Goal: Task Accomplishment & Management: Manage account settings

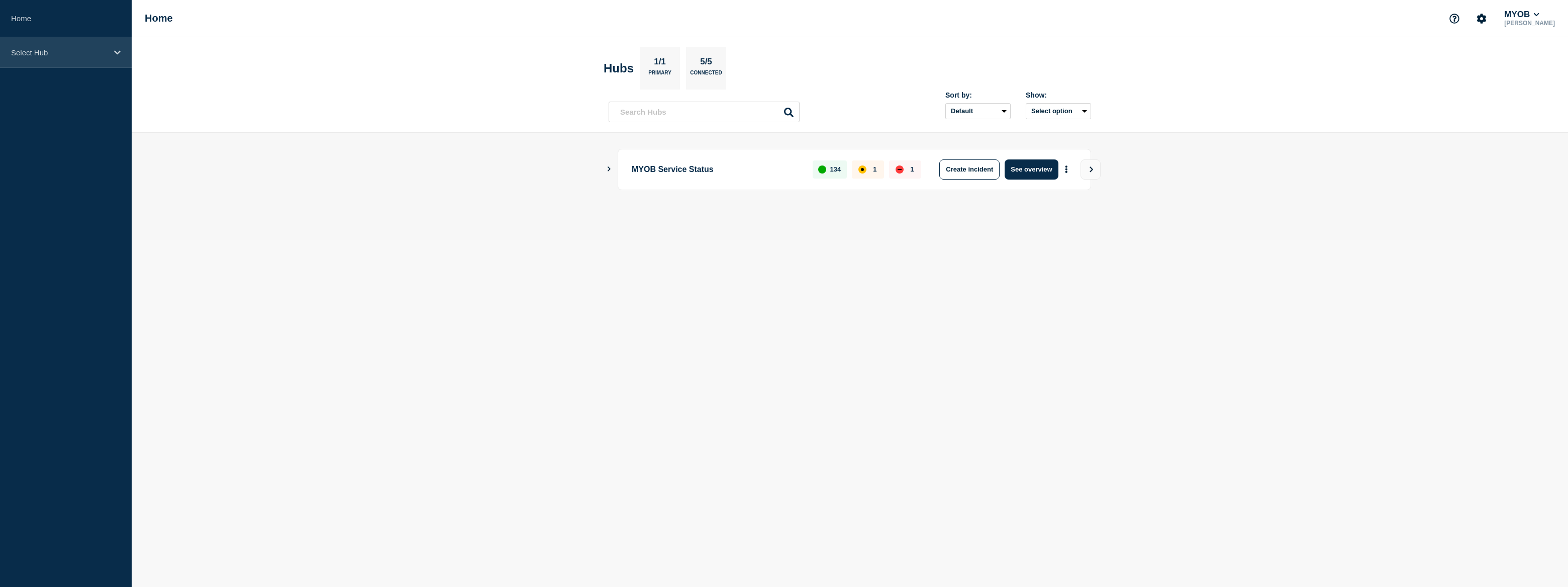
click at [97, 55] on p "Select Hub" at bounding box center [59, 52] width 97 height 9
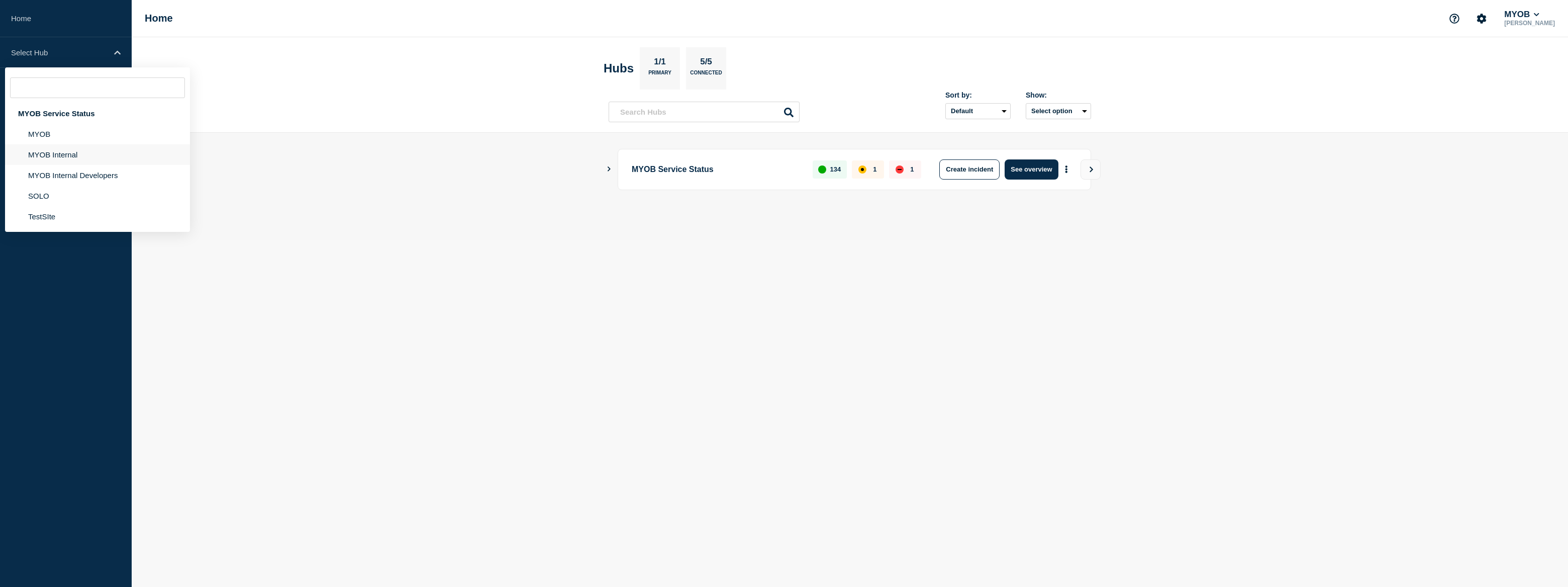
click at [84, 165] on li "MYOB Internal" at bounding box center [97, 175] width 185 height 21
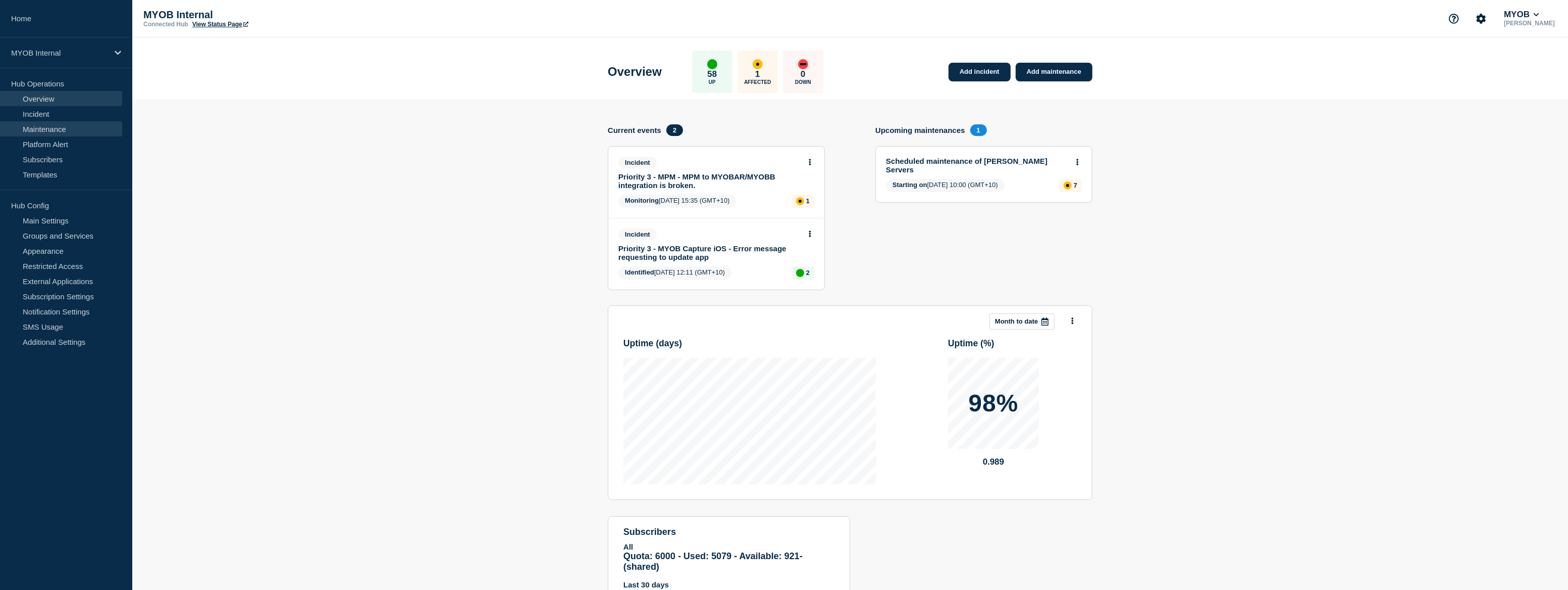
click at [68, 131] on link "Maintenance" at bounding box center [61, 129] width 122 height 15
click at [46, 114] on link "Incident" at bounding box center [61, 113] width 122 height 15
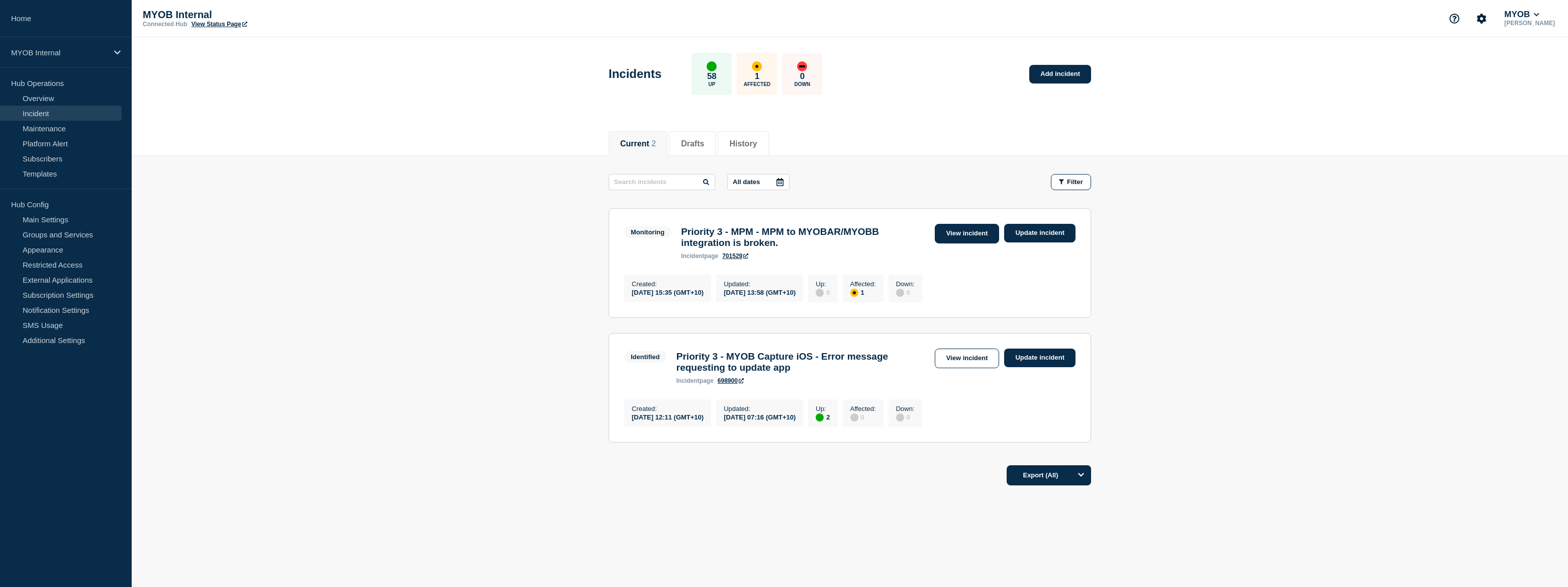
click at [959, 232] on link "View incident" at bounding box center [967, 233] width 65 height 19
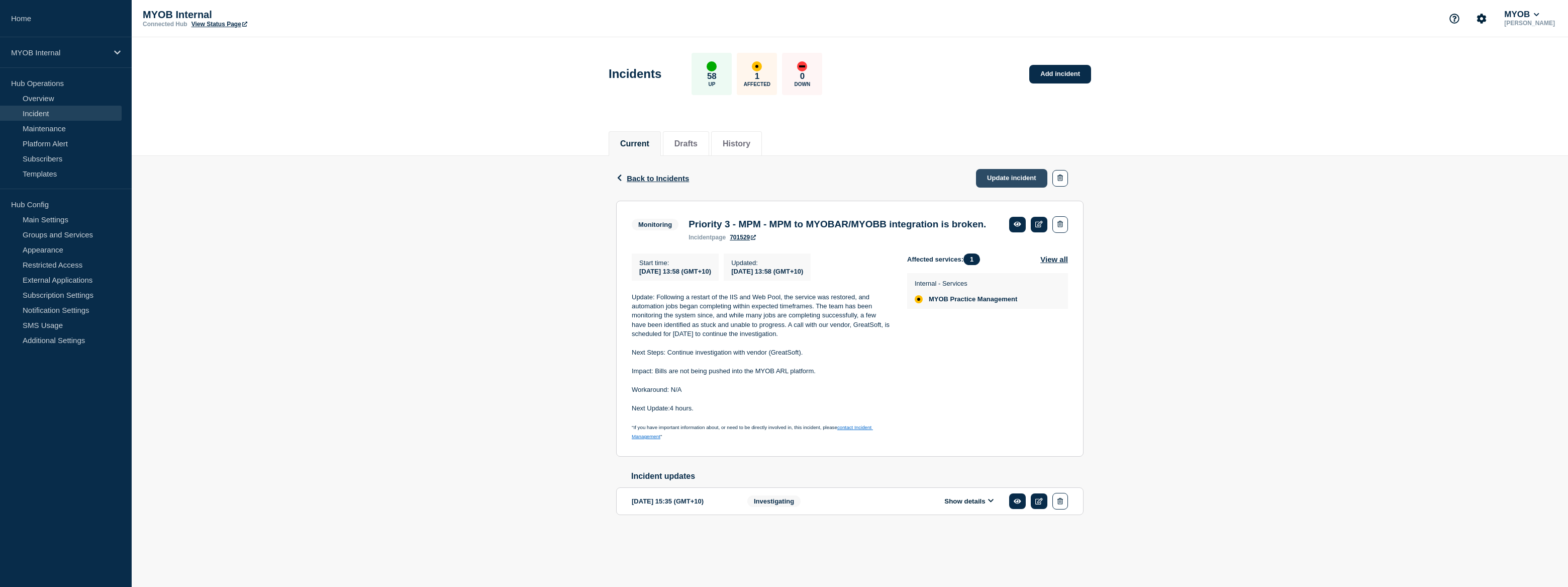
click at [1031, 183] on link "Update incident" at bounding box center [1011, 178] width 71 height 19
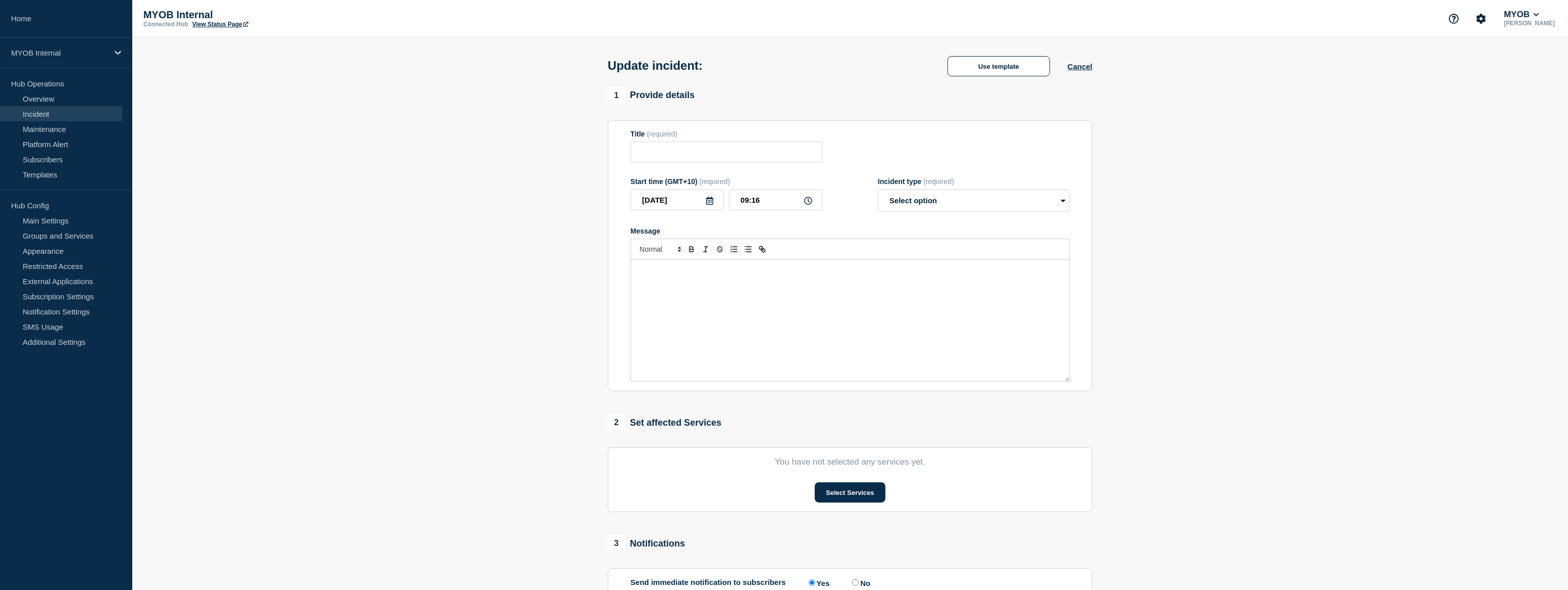
type input "Priority 3 - MPM - MPM to MYOBAR/MYOBB integration is broken."
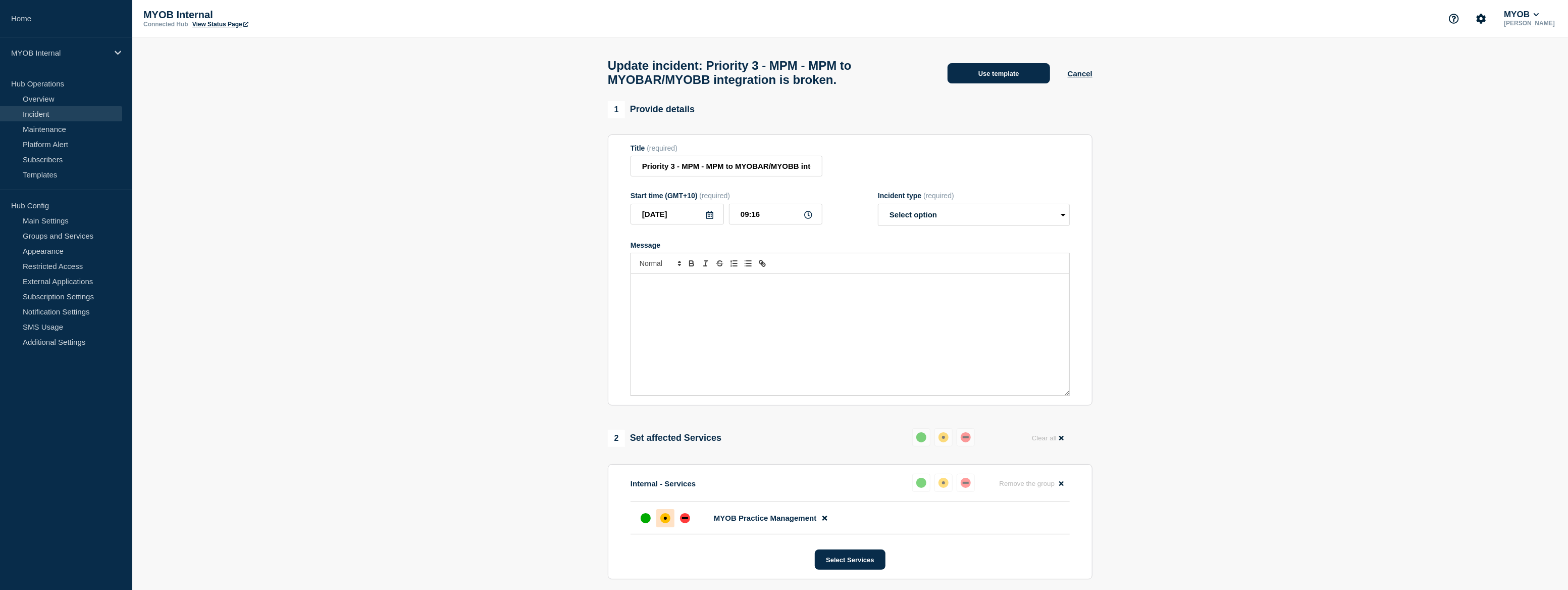
click at [983, 81] on button "Use template" at bounding box center [999, 73] width 103 height 20
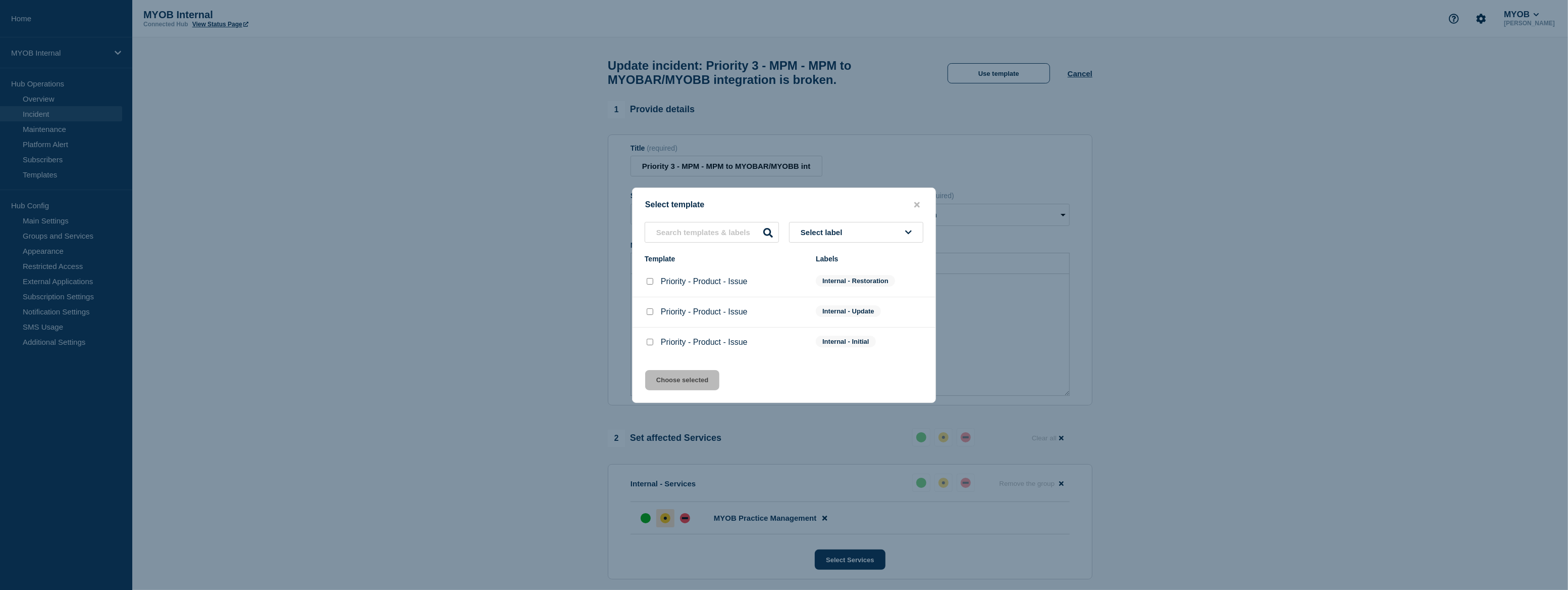
click at [642, 297] on li "Priority - Product - Issue Internal - Restoration" at bounding box center [784, 312] width 303 height 31
click at [649, 283] on input "Priority - Product - Issue checkbox" at bounding box center [650, 281] width 7 height 7
checkbox input "true"
click at [704, 378] on button "Choose selected" at bounding box center [682, 379] width 74 height 20
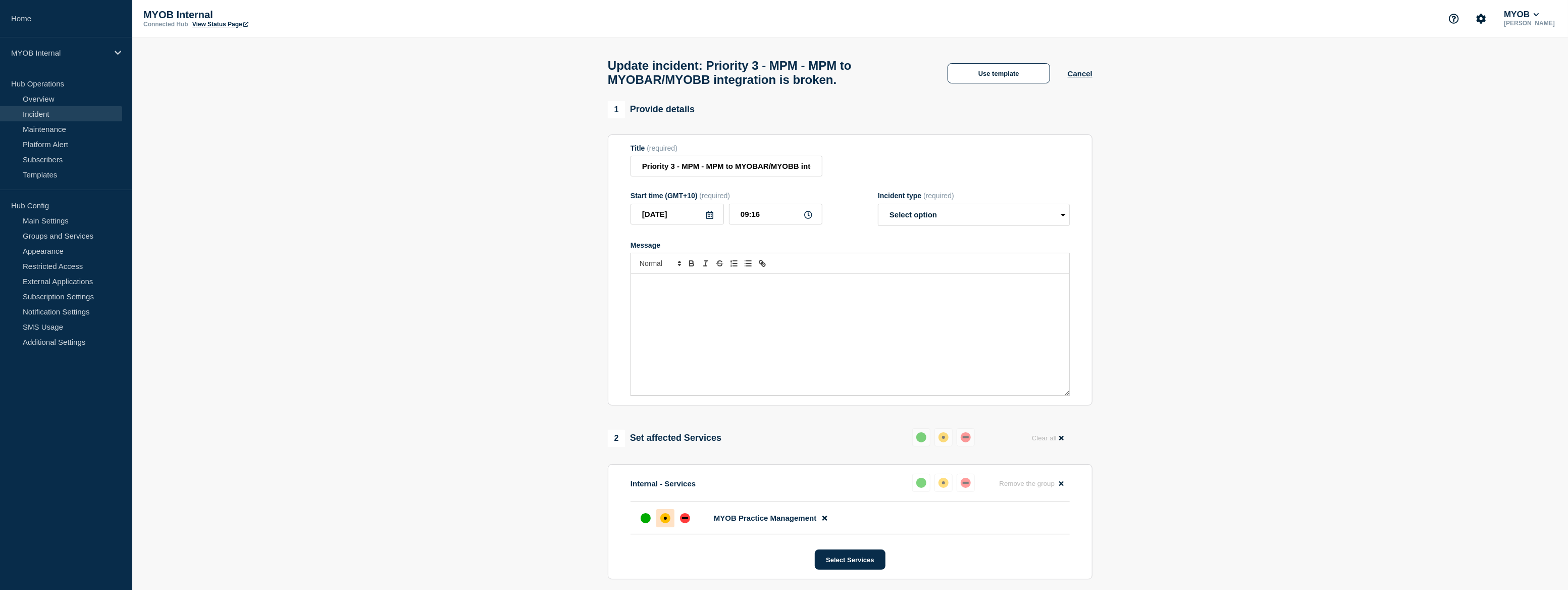
select select "resolved"
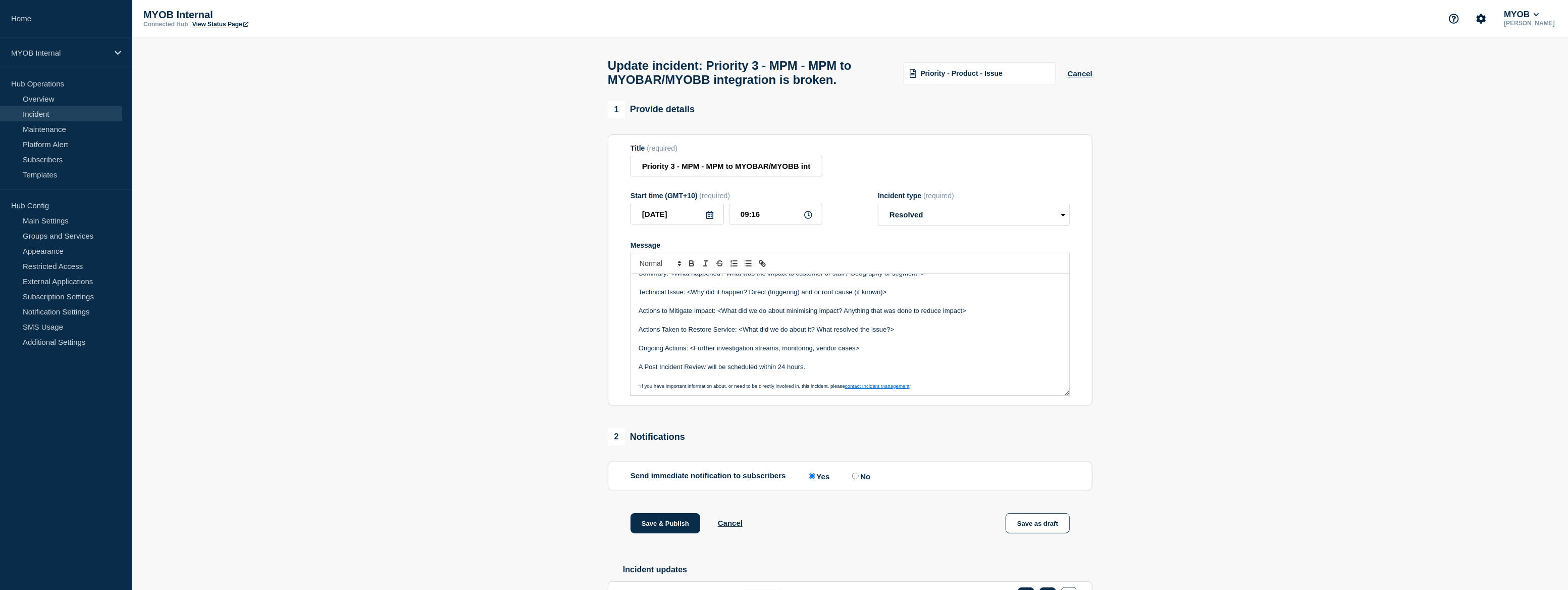
scroll to position [12, 0]
drag, startPoint x: 885, startPoint y: 297, endPoint x: 689, endPoint y: 297, distance: 196.0
click at [689, 296] on p "Technical Issue: <Why did it happen? Direct (triggering) and or root cause (if …" at bounding box center [850, 291] width 423 height 9
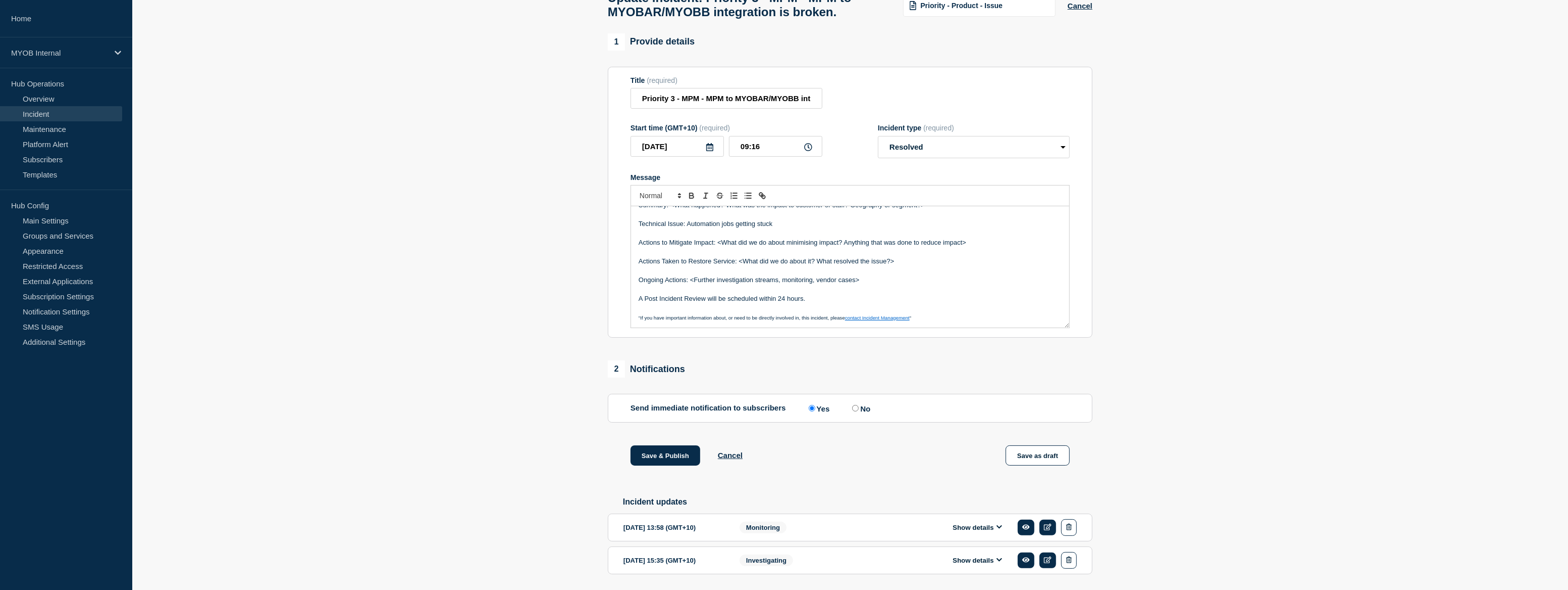
scroll to position [106, 0]
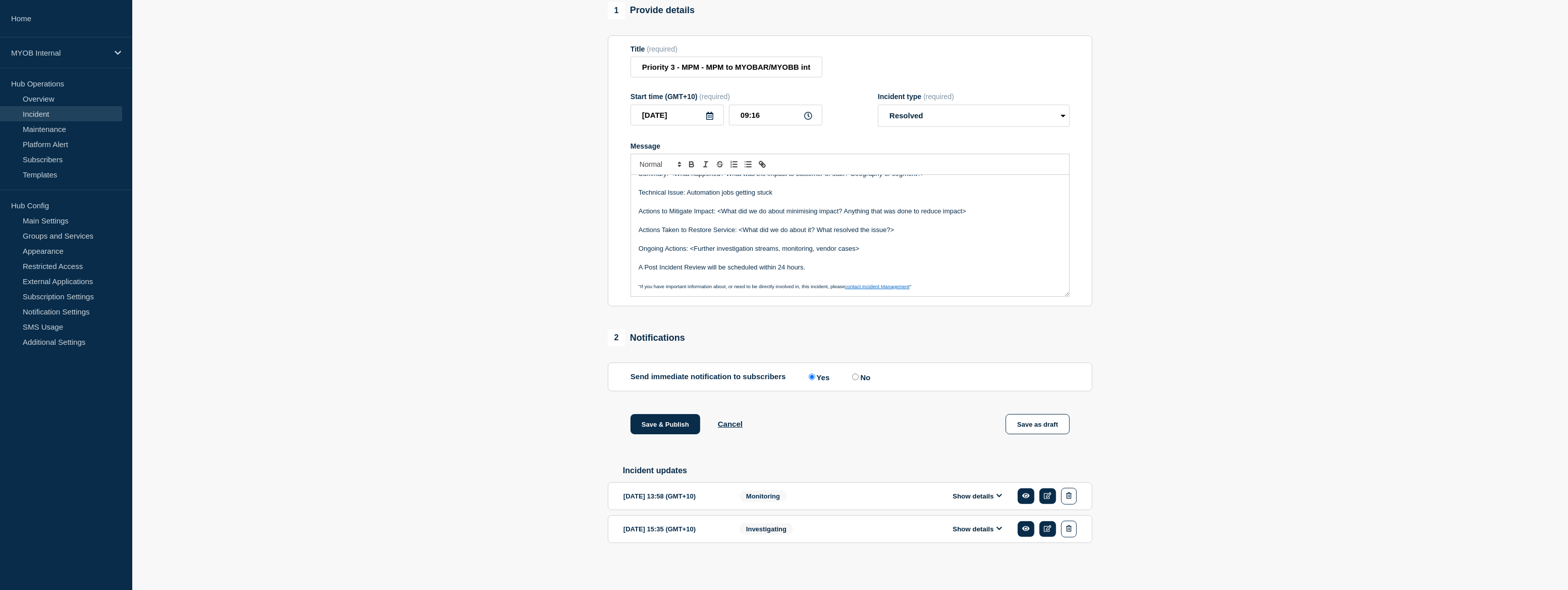
click at [991, 498] on button "Show details" at bounding box center [977, 496] width 56 height 9
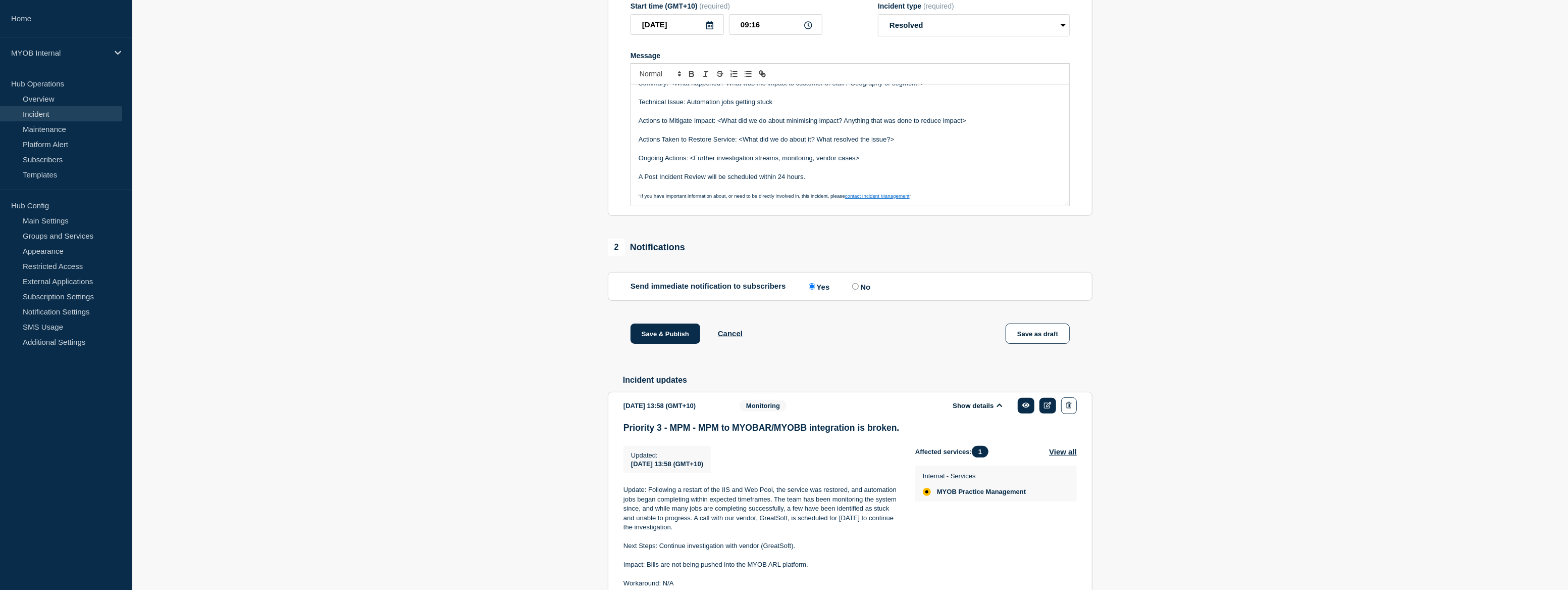
scroll to position [289, 0]
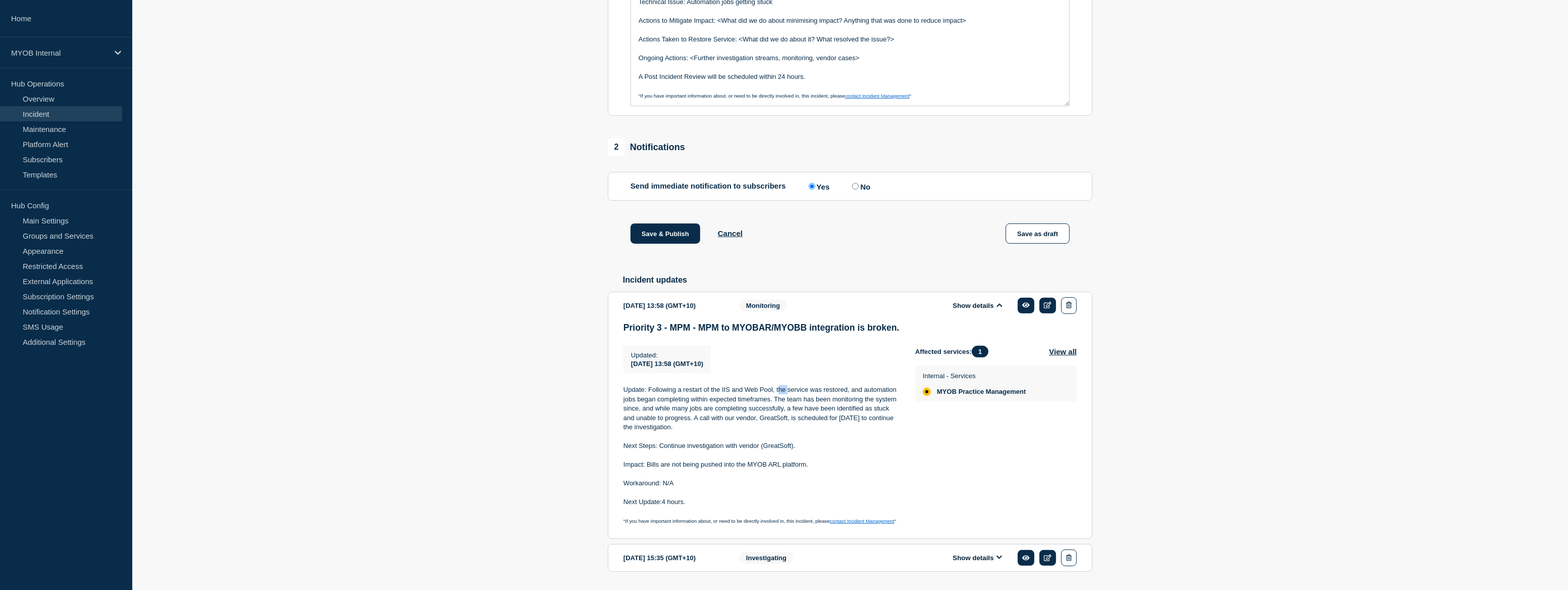
drag, startPoint x: 780, startPoint y: 397, endPoint x: 787, endPoint y: 398, distance: 7.1
click at [787, 398] on p "Update: Following a restart of the IIS and Web Pool, the service was restored, …" at bounding box center [761, 408] width 276 height 47
drag, startPoint x: 787, startPoint y: 398, endPoint x: 804, endPoint y: 414, distance: 23.3
click at [804, 414] on p "Update: Following a restart of the IIS and Web Pool, the service was restored, …" at bounding box center [761, 408] width 276 height 47
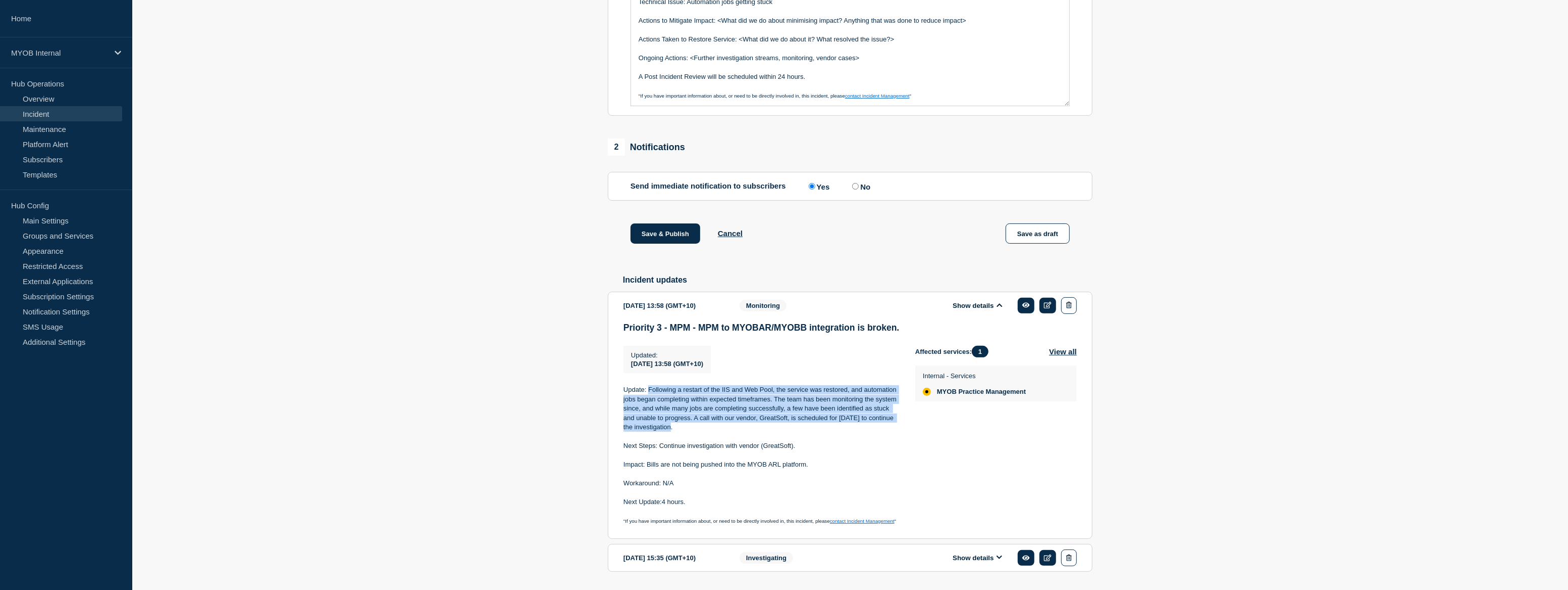
drag, startPoint x: 675, startPoint y: 436, endPoint x: 650, endPoint y: 401, distance: 43.0
click at [650, 401] on p "Update: Following a restart of the IIS and Web Pool, the service was restored, …" at bounding box center [761, 408] width 276 height 47
copy p "Following a restart of the IIS and Web Pool, the service was restored, and auto…"
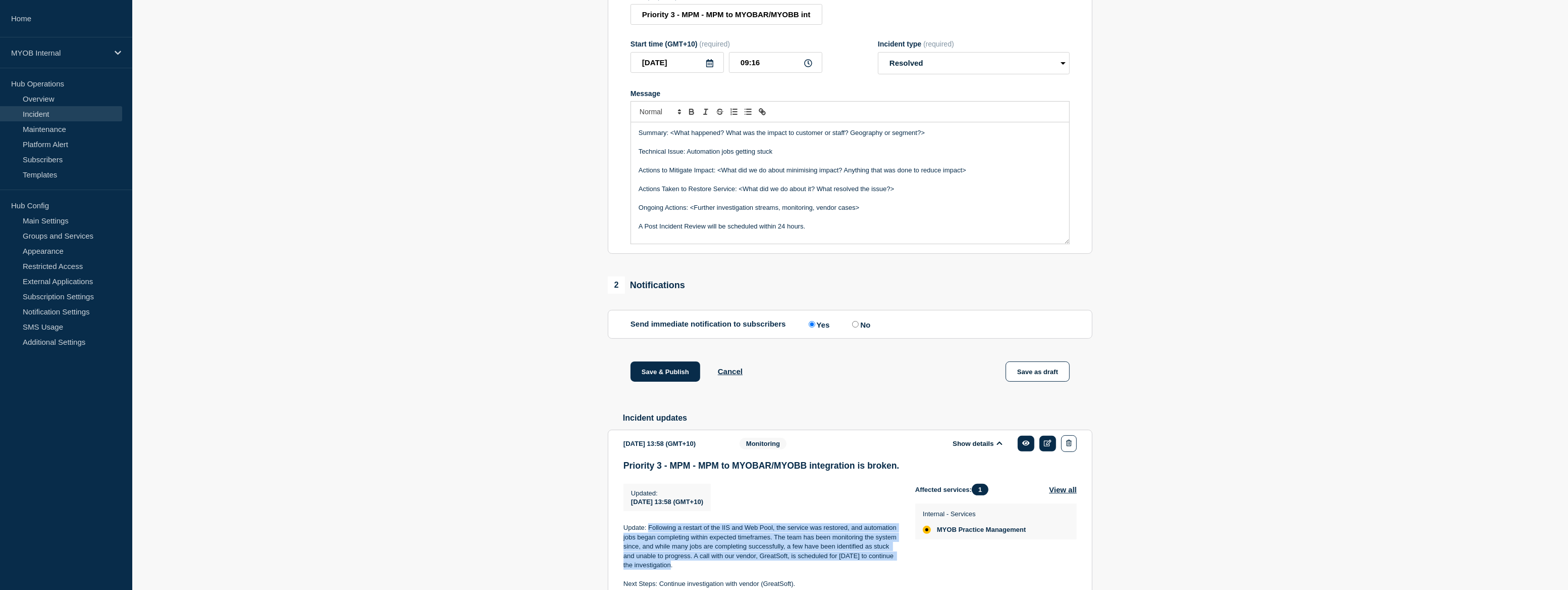
scroll to position [0, 0]
drag, startPoint x: 927, startPoint y: 140, endPoint x: 671, endPoint y: 141, distance: 256.0
click at [671, 138] on p "Summary: <What happened? What was the impact to customer or staff? Geography or…" at bounding box center [850, 133] width 423 height 9
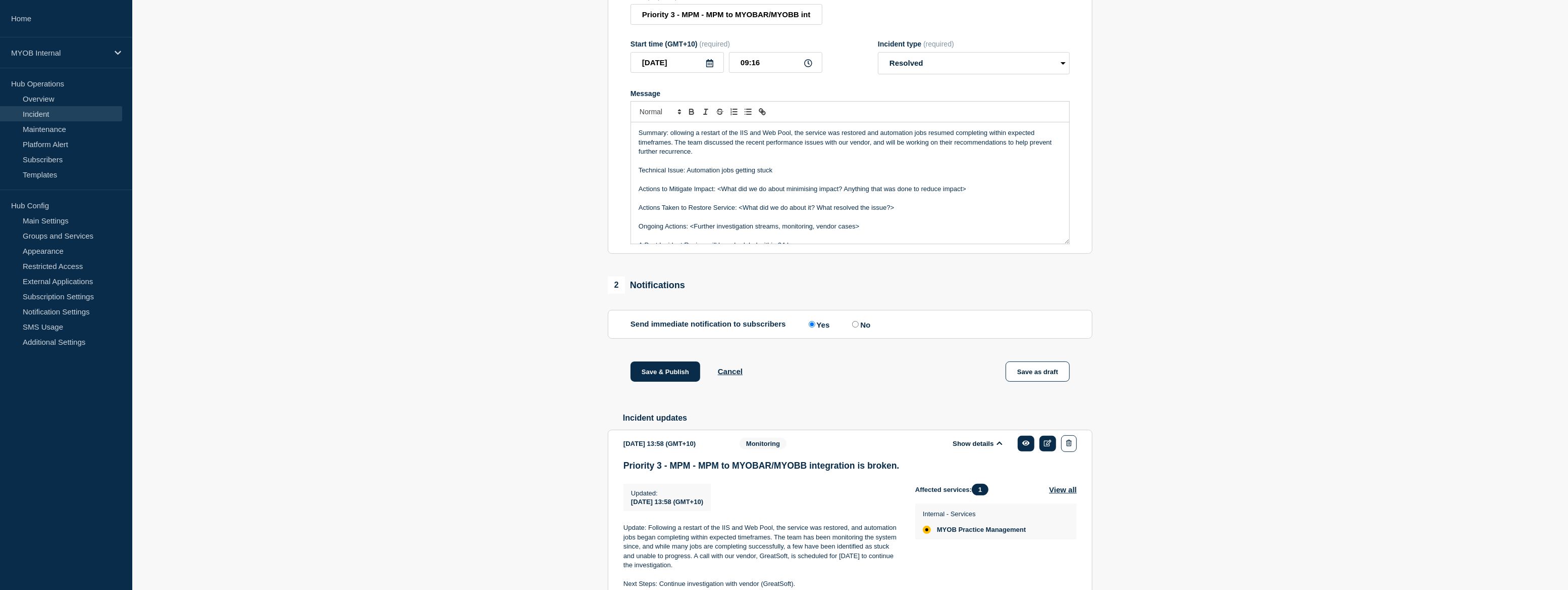
click at [815, 148] on p "Summary: ollowing a restart of the IIS and Web Pool, the service was restored a…" at bounding box center [850, 142] width 423 height 28
drag, startPoint x: 974, startPoint y: 195, endPoint x: 634, endPoint y: 196, distance: 340.0
click at [634, 196] on div "Summary: ollowing a restart of the IIS and Web Pool, the service was restored a…" at bounding box center [850, 183] width 438 height 121
drag, startPoint x: 917, startPoint y: 192, endPoint x: 741, endPoint y: 196, distance: 176.0
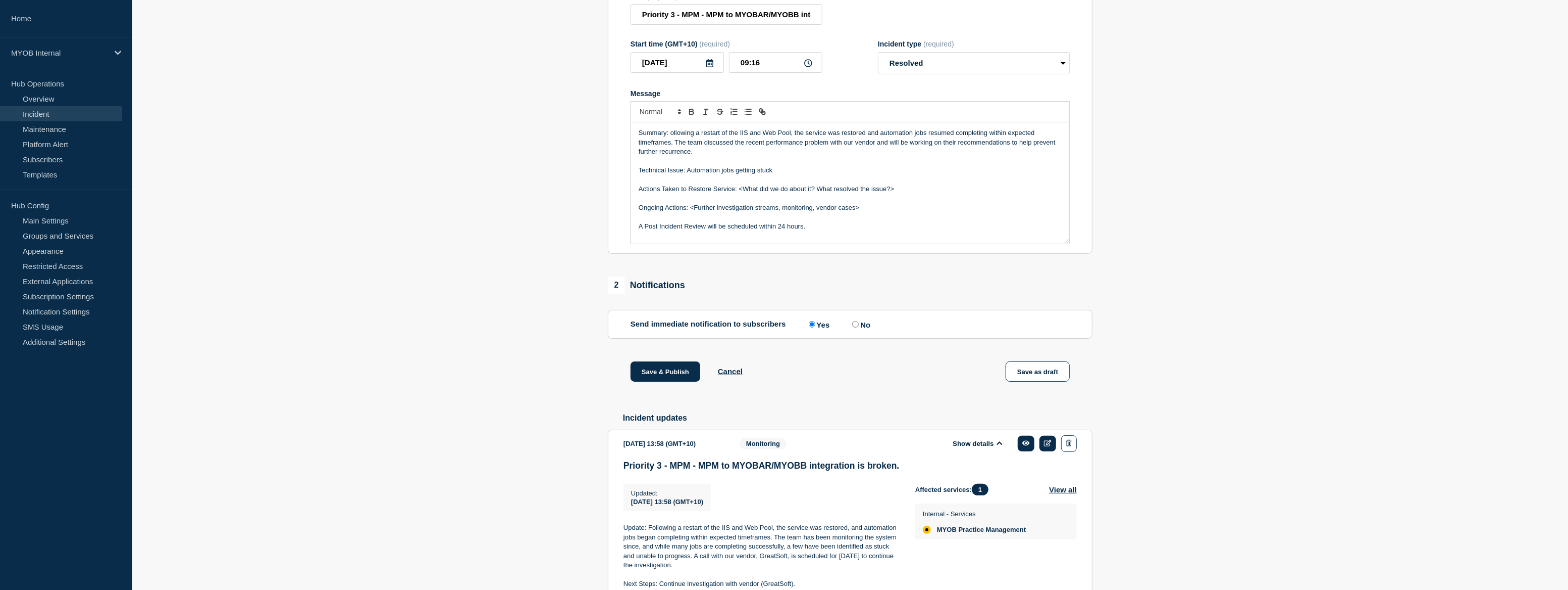
click at [741, 193] on p "Actions Taken to Restore Service: <What did we do about it? What resolved the i…" at bounding box center [850, 189] width 423 height 9
drag, startPoint x: 701, startPoint y: 139, endPoint x: 791, endPoint y: 135, distance: 90.1
click at [791, 135] on p "Summary: ollowing a restart of the IIS and Web Pool, the service was restored a…" at bounding box center [850, 142] width 423 height 28
copy p "restart of the IIS and Web Pool"
click at [767, 192] on p "Actions Taken to Restore Service: Re" at bounding box center [850, 189] width 423 height 9
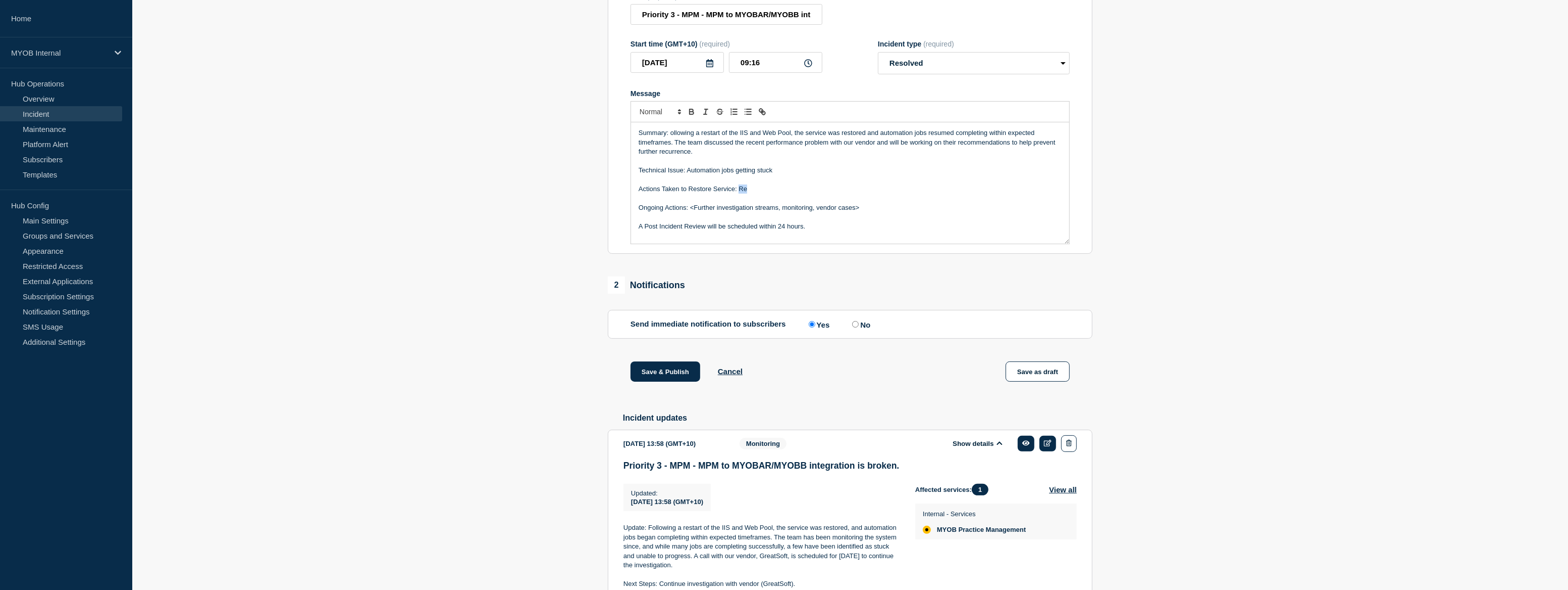
drag, startPoint x: 739, startPoint y: 193, endPoint x: 757, endPoint y: 193, distance: 18.0
click at [757, 193] on p "Actions Taken to Restore Service: Re" at bounding box center [850, 189] width 423 height 9
click at [740, 193] on p "Actions Taken to Restore Service: restart of the IIS and Web Pool" at bounding box center [850, 189] width 423 height 9
drag, startPoint x: 868, startPoint y: 217, endPoint x: 693, endPoint y: 212, distance: 175.1
click at [693, 212] on div "Summary: ollowing a restart of the IIS and Web Pool, the service was restored a…" at bounding box center [850, 183] width 438 height 121
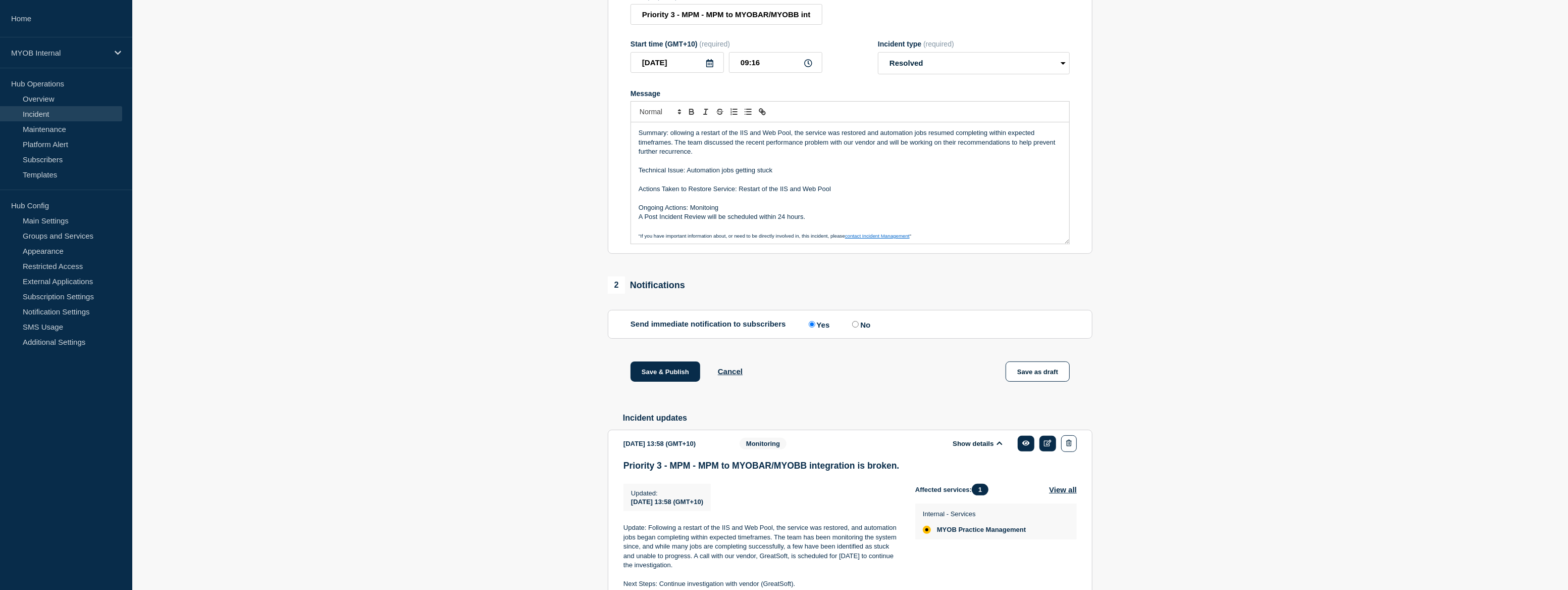
drag, startPoint x: 711, startPoint y: 208, endPoint x: 697, endPoint y: 214, distance: 15.2
click at [685, 212] on p "Ongoing Actions: Monitoing" at bounding box center [850, 207] width 423 height 9
drag, startPoint x: 820, startPoint y: 222, endPoint x: 627, endPoint y: 222, distance: 193.0
click at [627, 222] on section "Title (required) Priority 3 - MPM - MPM to MYOBAR/MYOBB integration is broken. …" at bounding box center [850, 118] width 485 height 271
click at [648, 228] on p "Message" at bounding box center [850, 226] width 423 height 9
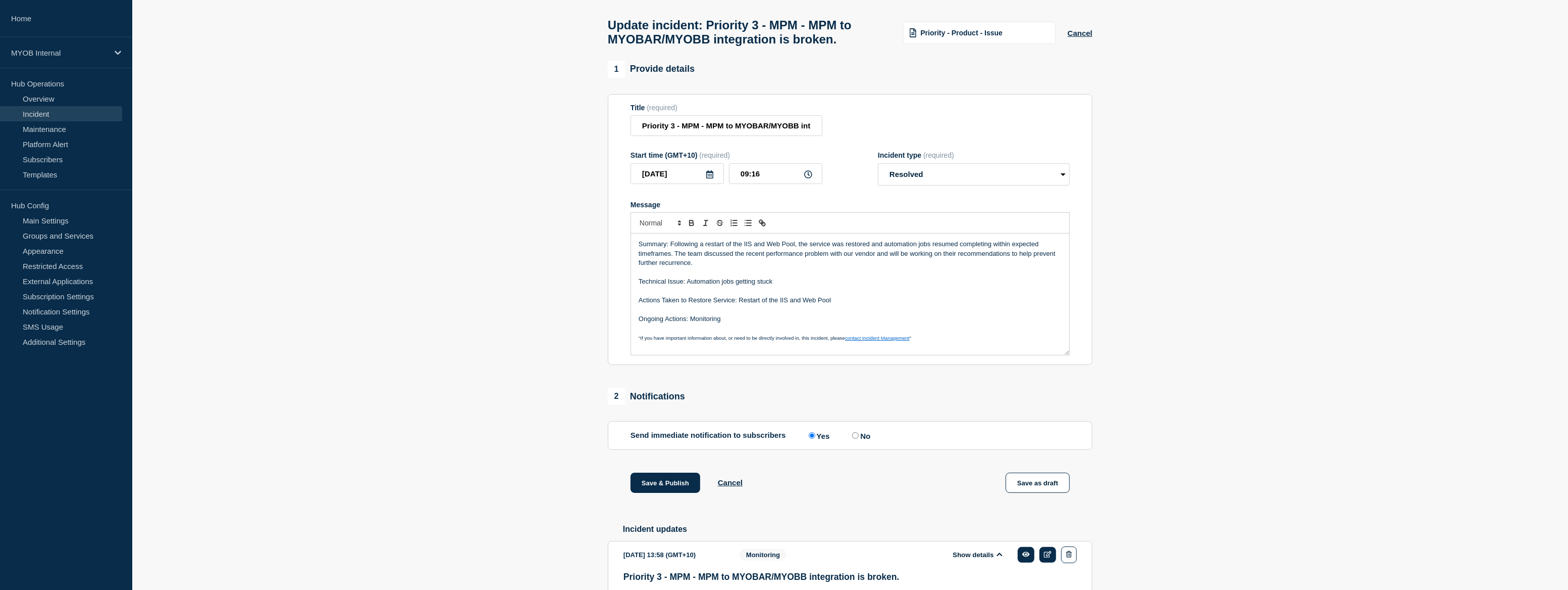
scroll to position [14, 0]
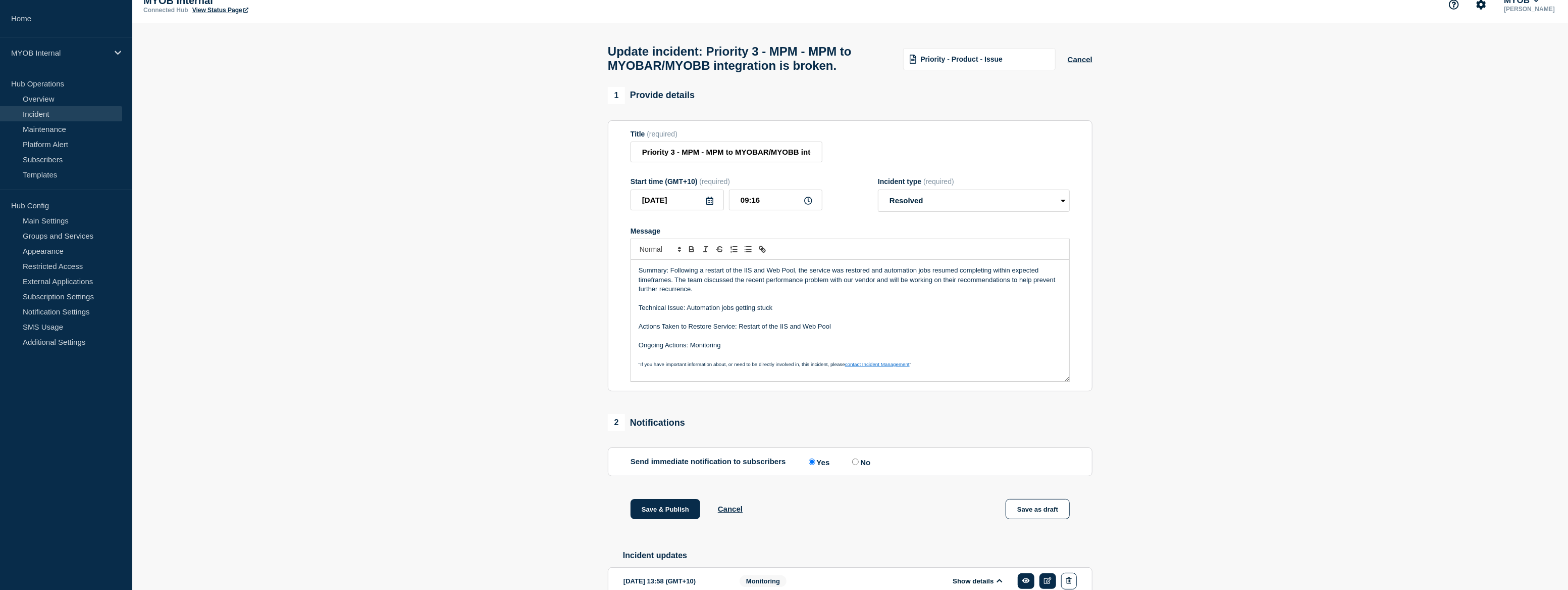
drag, startPoint x: 733, startPoint y: 347, endPoint x: 638, endPoint y: 263, distance: 126.8
click at [638, 263] on div "Summary: Following a restart of the IIS and Web Pool, the service was restored …" at bounding box center [850, 310] width 439 height 143
copy div "Summary: Following a restart of the IIS and Web Pool, the service was restored …"
click at [671, 516] on button "Save & Publish" at bounding box center [665, 509] width 70 height 20
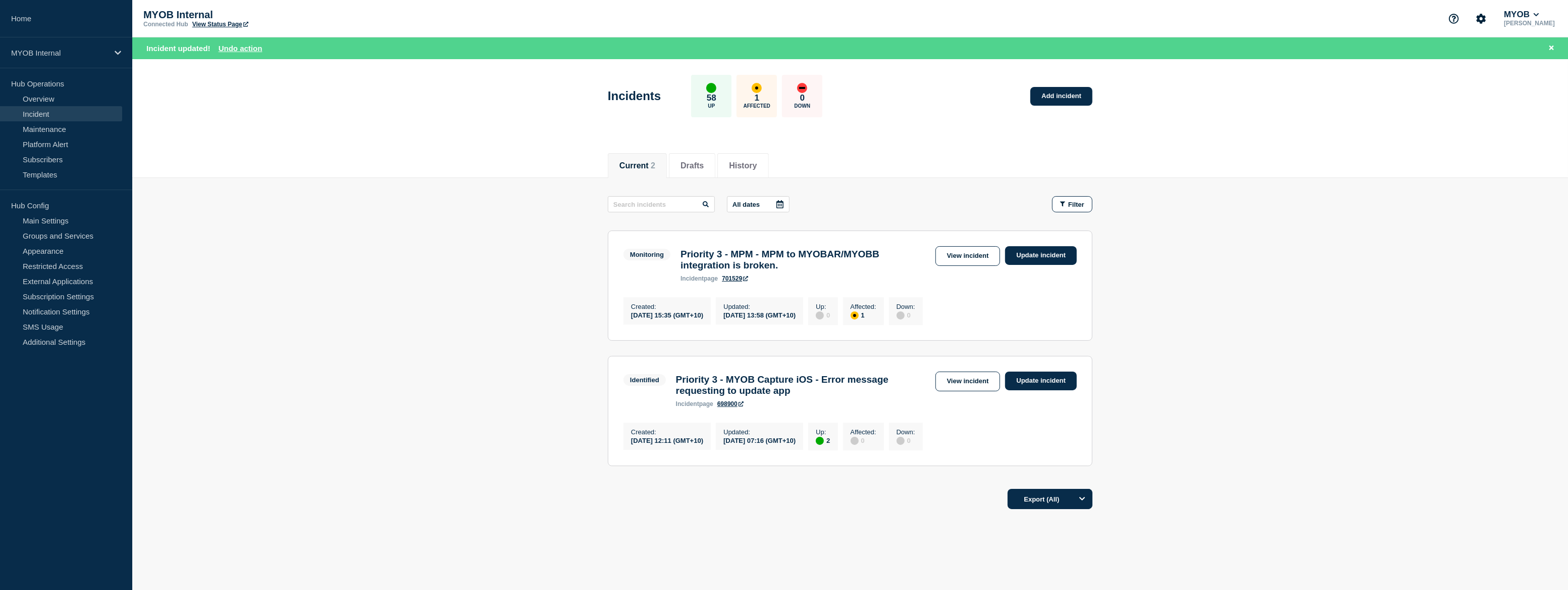
click at [1286, 303] on main "All dates Filter Monitoring 1 Affected Priority 3 - MPM - MPM to MYOBAR/MYOBB i…" at bounding box center [850, 329] width 1436 height 303
